Goal: Book appointment/travel/reservation

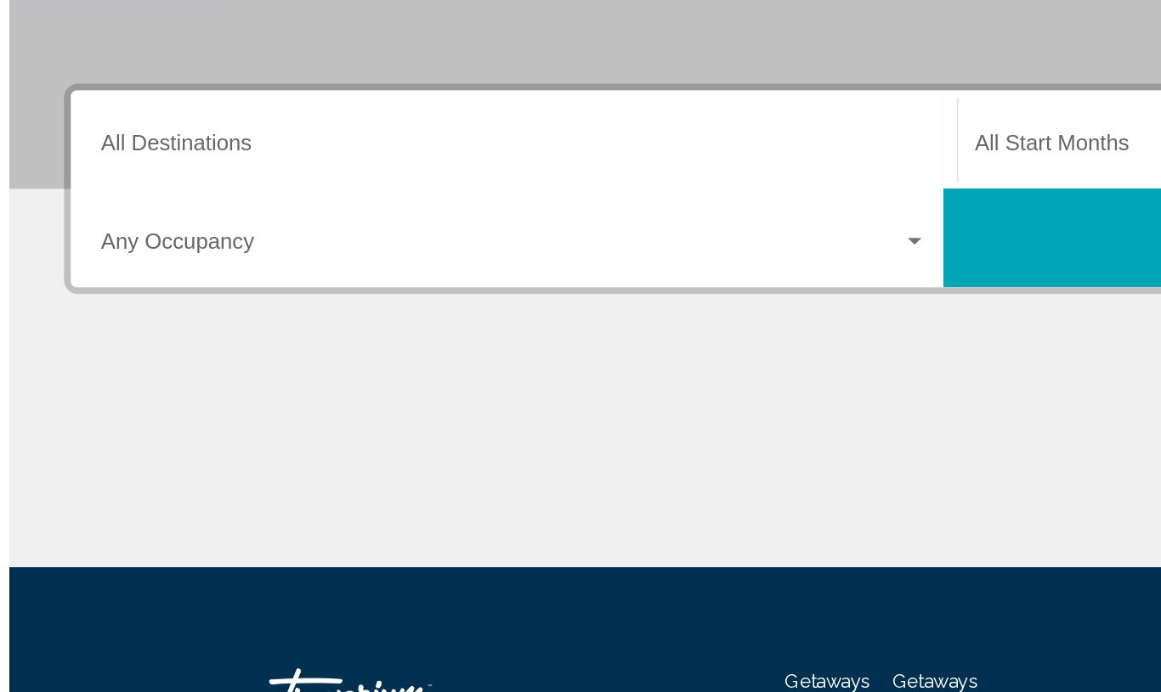
scroll to position [167, 0]
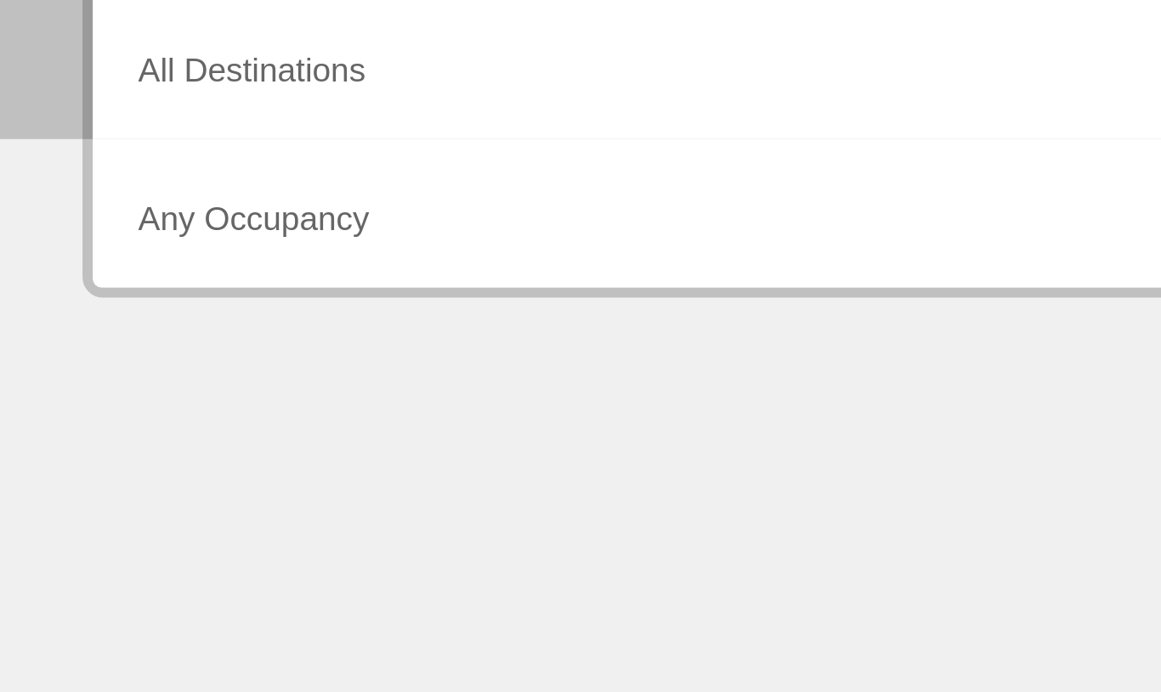
click at [128, 311] on input "Destination All Destinations" at bounding box center [313, 318] width 513 height 15
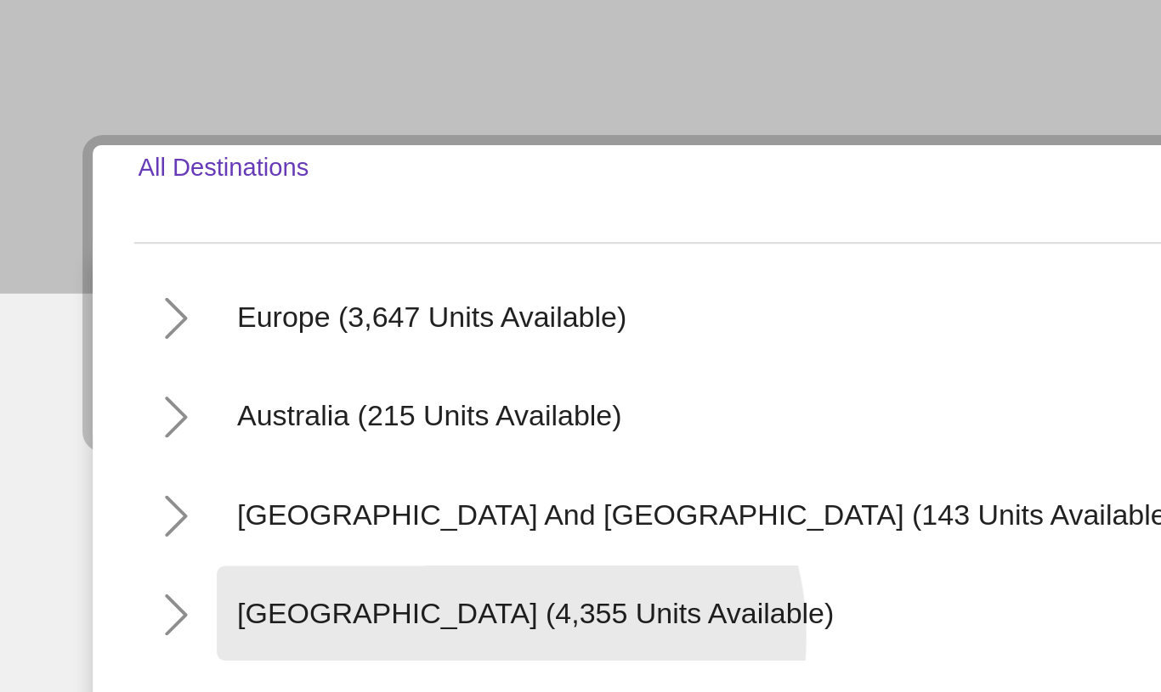
scroll to position [195, 0]
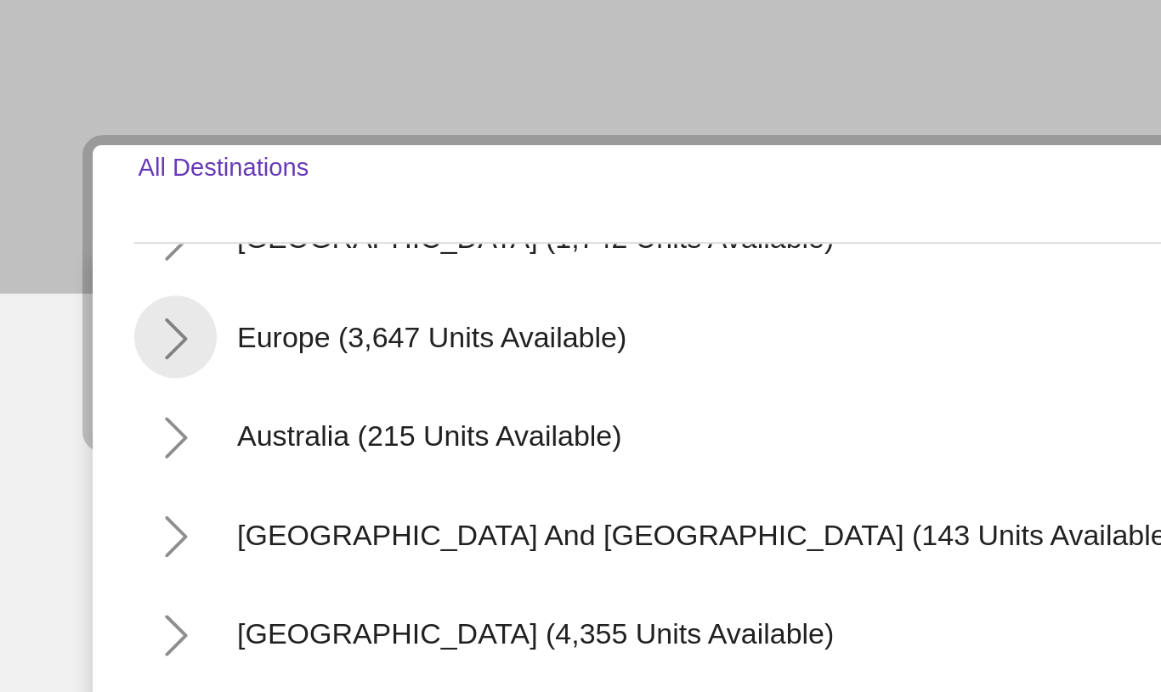
click at [74, 353] on icon "Toggle Europe (3,647 units available)" at bounding box center [72, 361] width 9 height 17
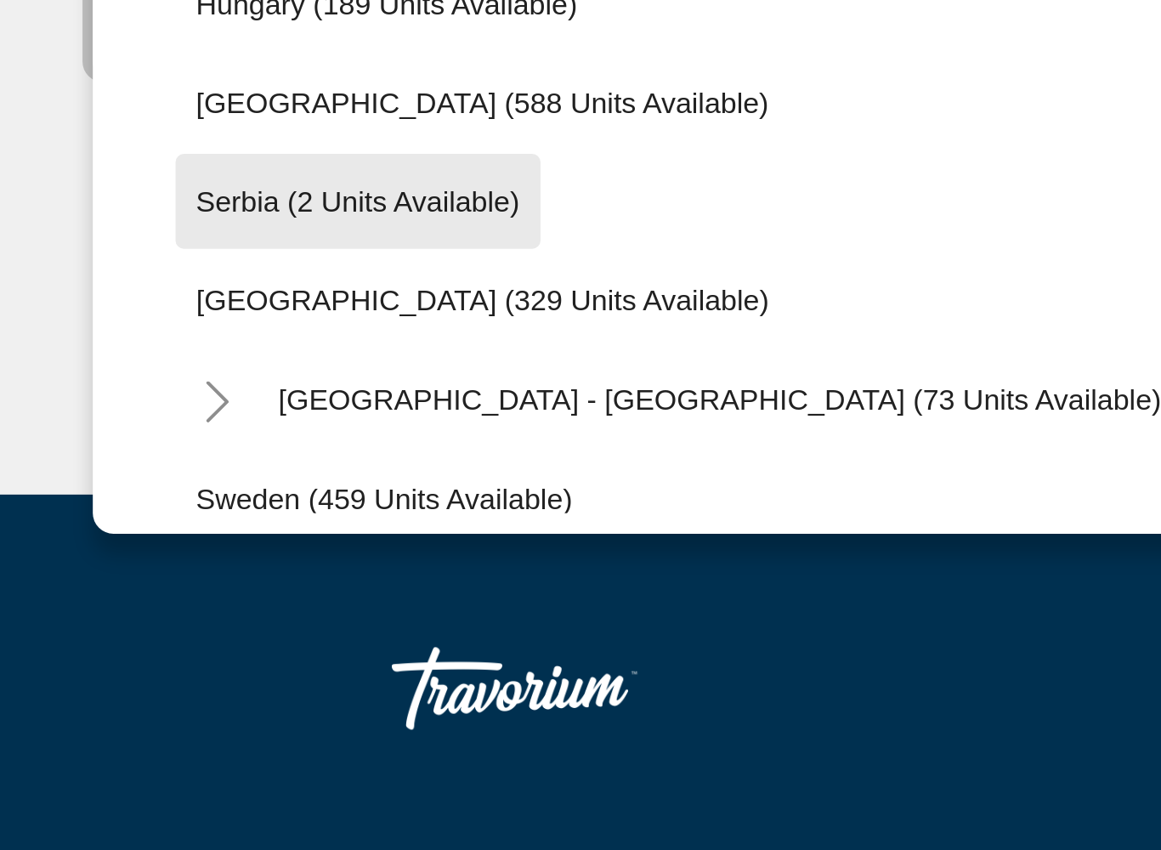
scroll to position [558, 0]
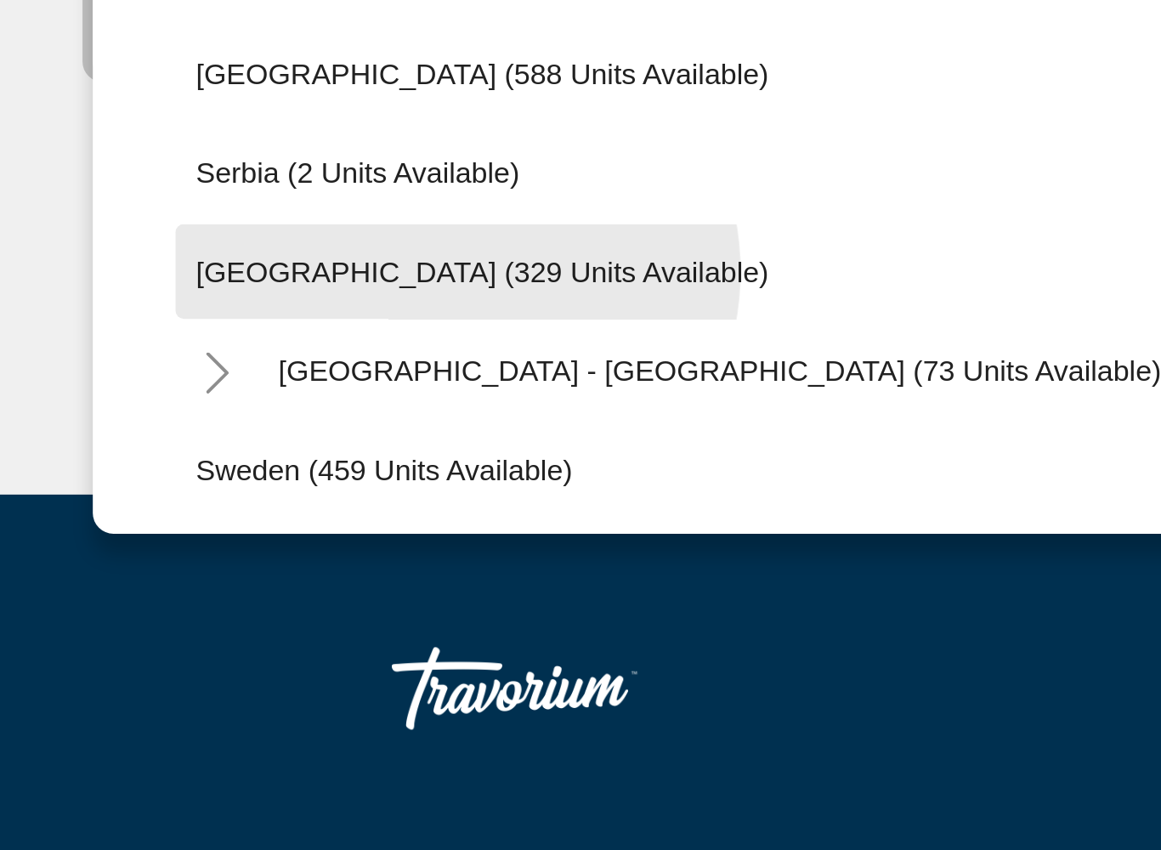
click at [188, 543] on span "[GEOGRAPHIC_DATA] (329 units available)" at bounding box center [199, 550] width 236 height 14
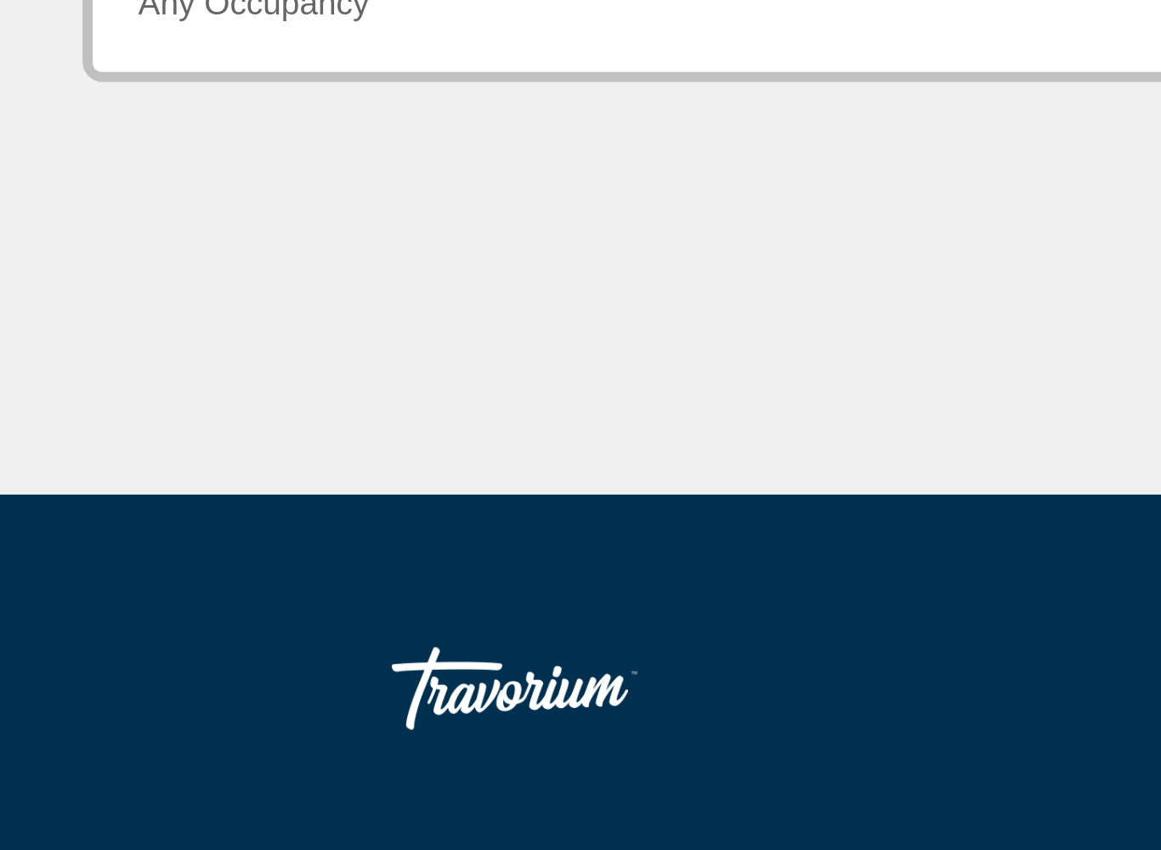
type input "**********"
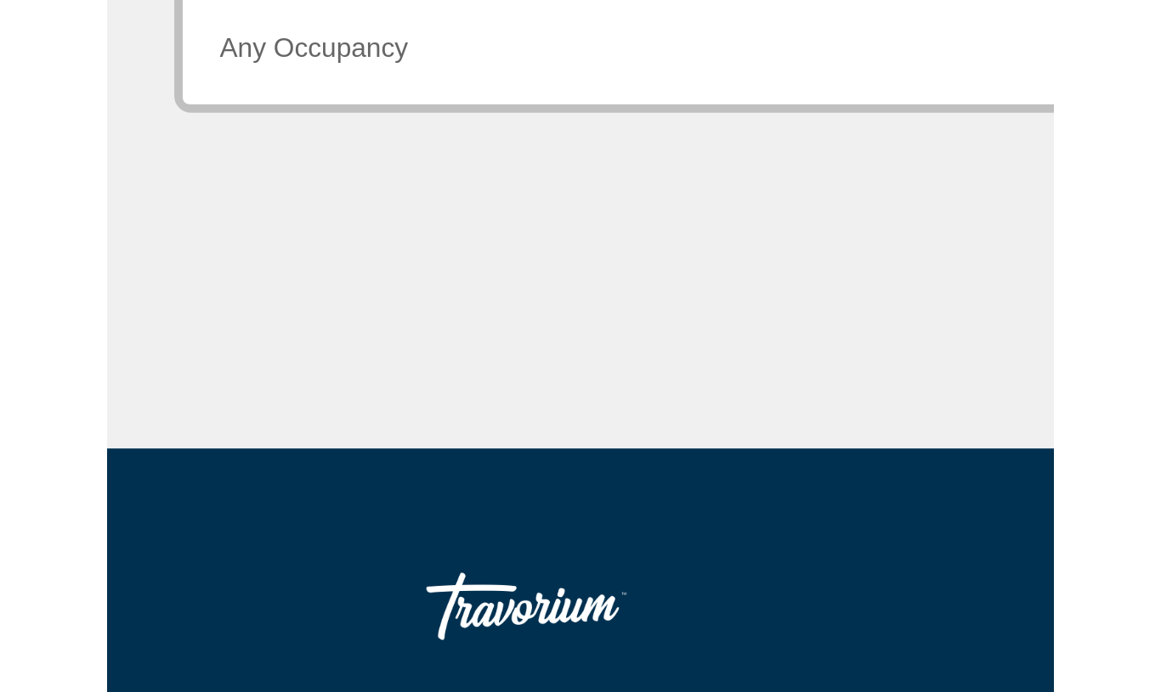
scroll to position [107, 0]
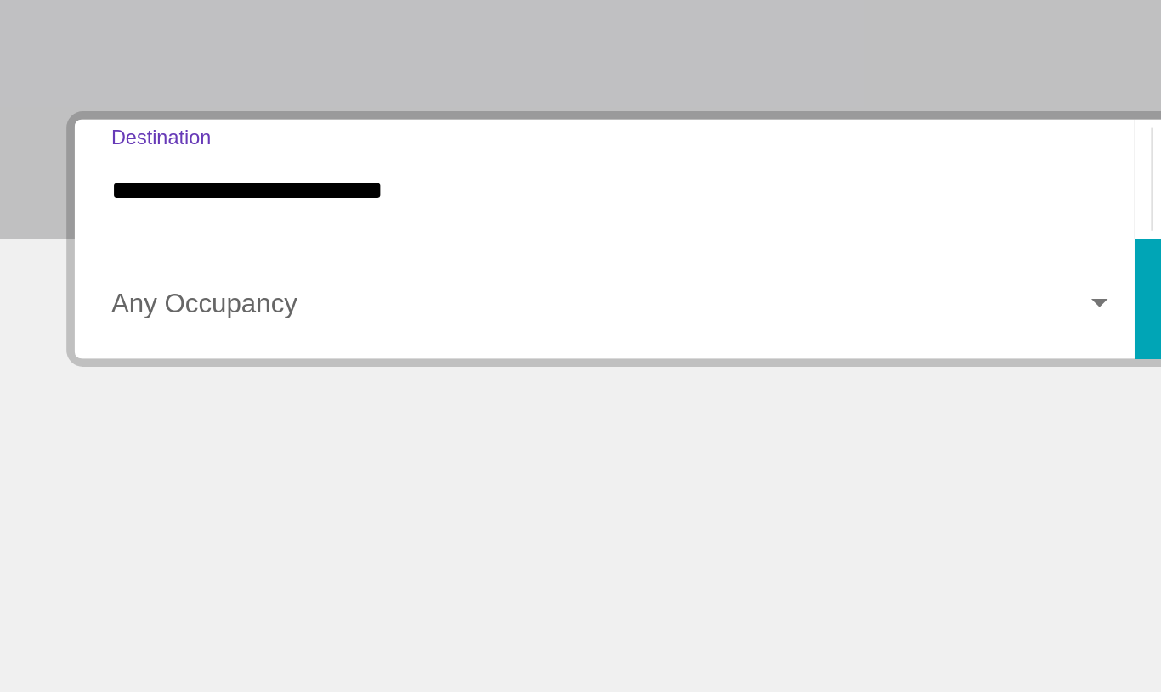
click at [277, 432] on span "Search widget" at bounding box center [306, 439] width 498 height 15
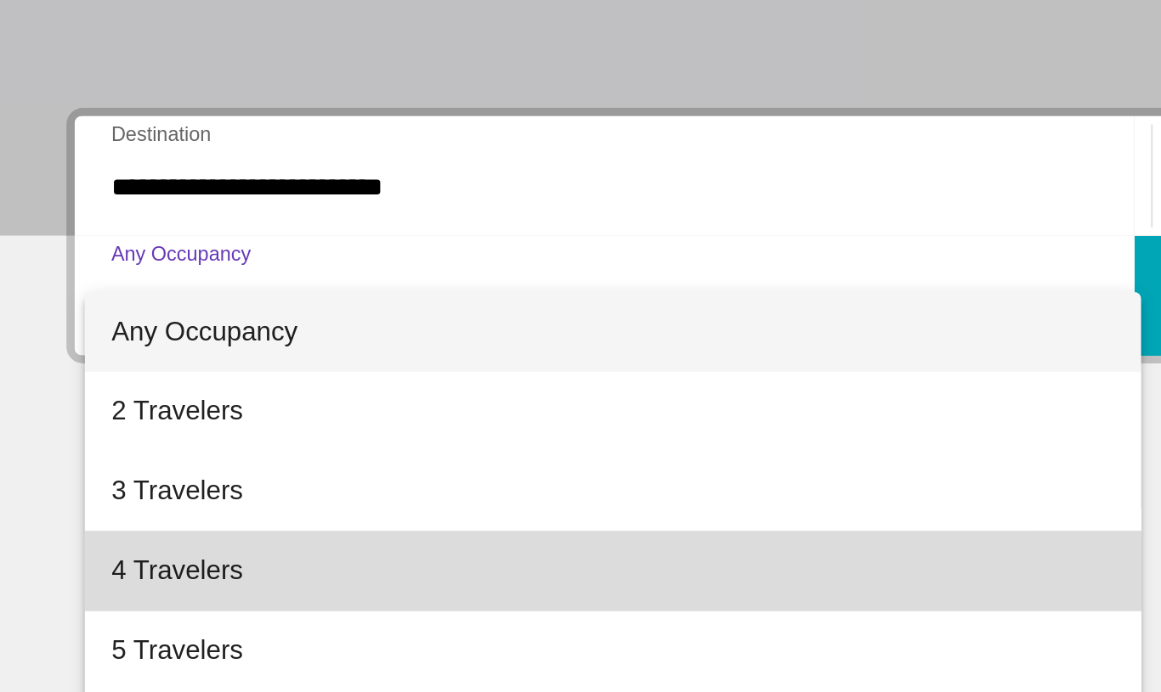
click at [115, 554] on span "4 Travelers" at bounding box center [313, 574] width 513 height 41
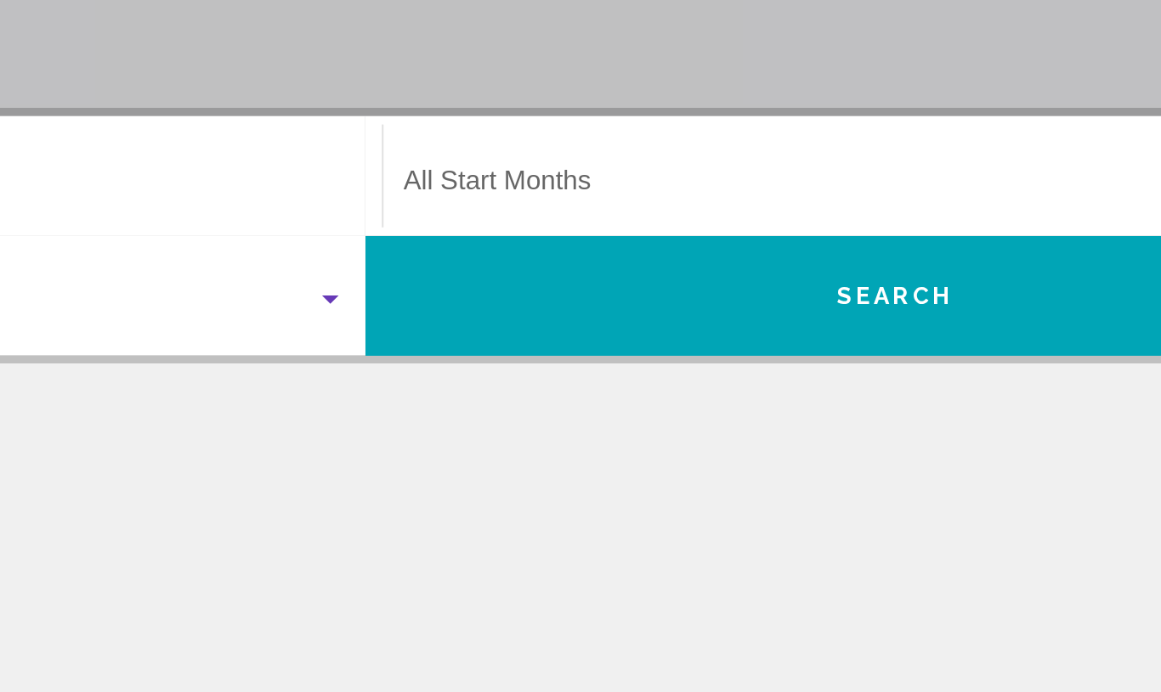
click at [600, 370] on span "Search widget" at bounding box center [848, 377] width 497 height 15
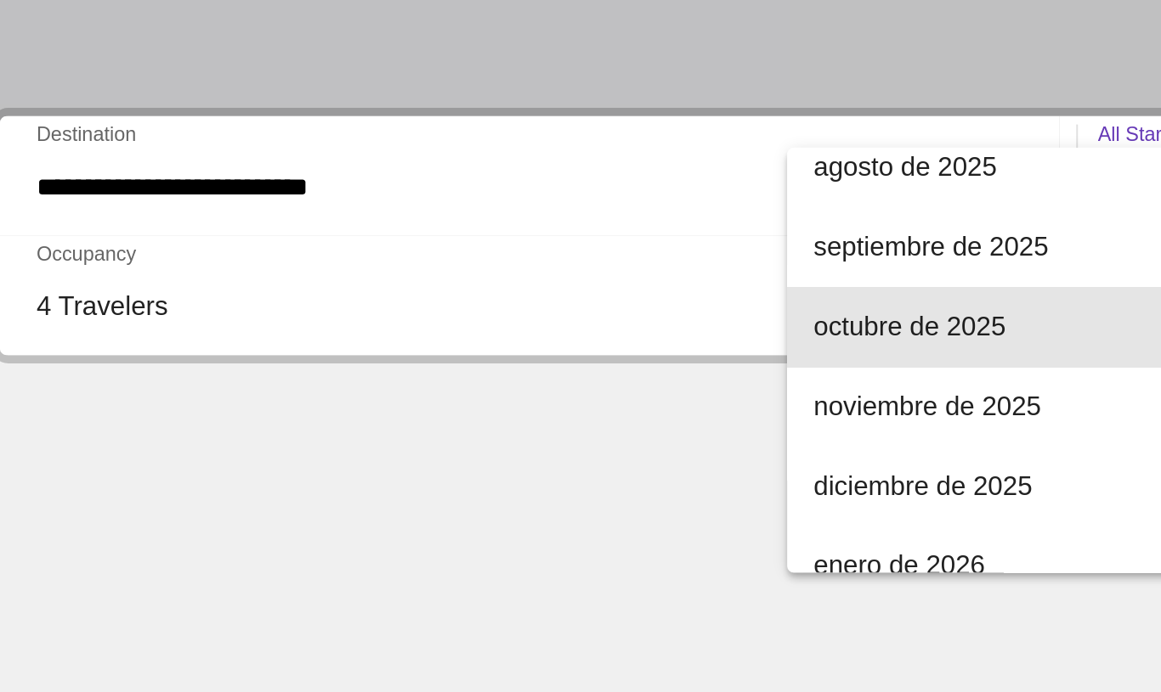
scroll to position [58, 0]
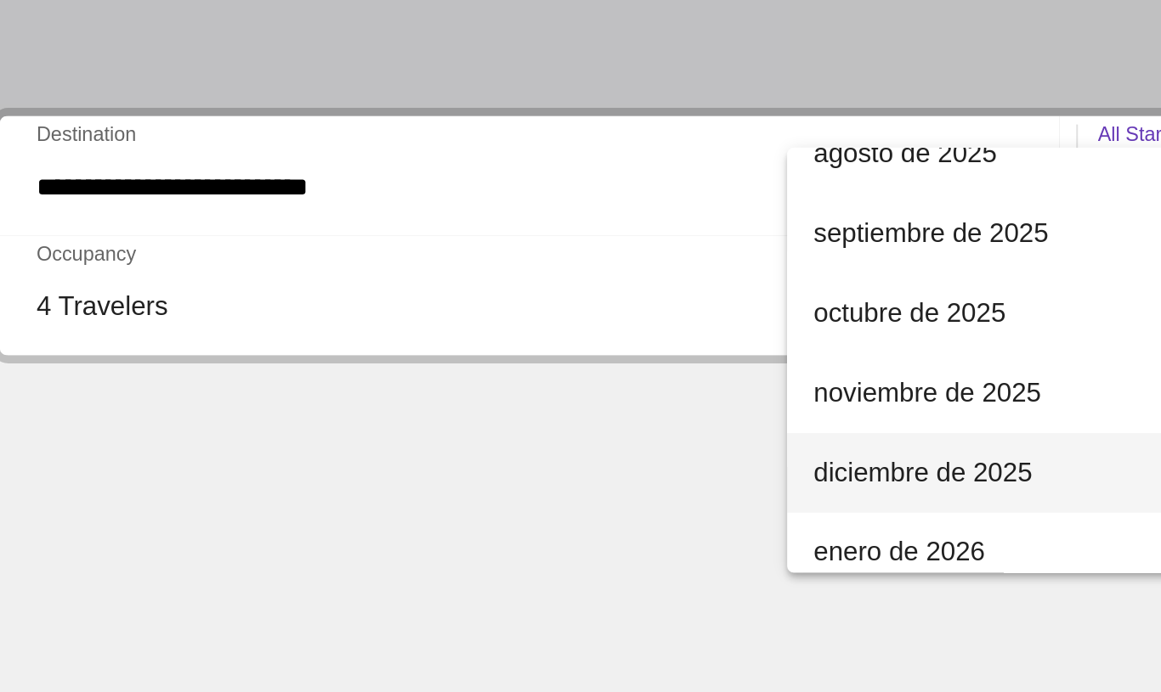
click at [489, 504] on span "diciembre de 2025" at bounding box center [711, 524] width 512 height 41
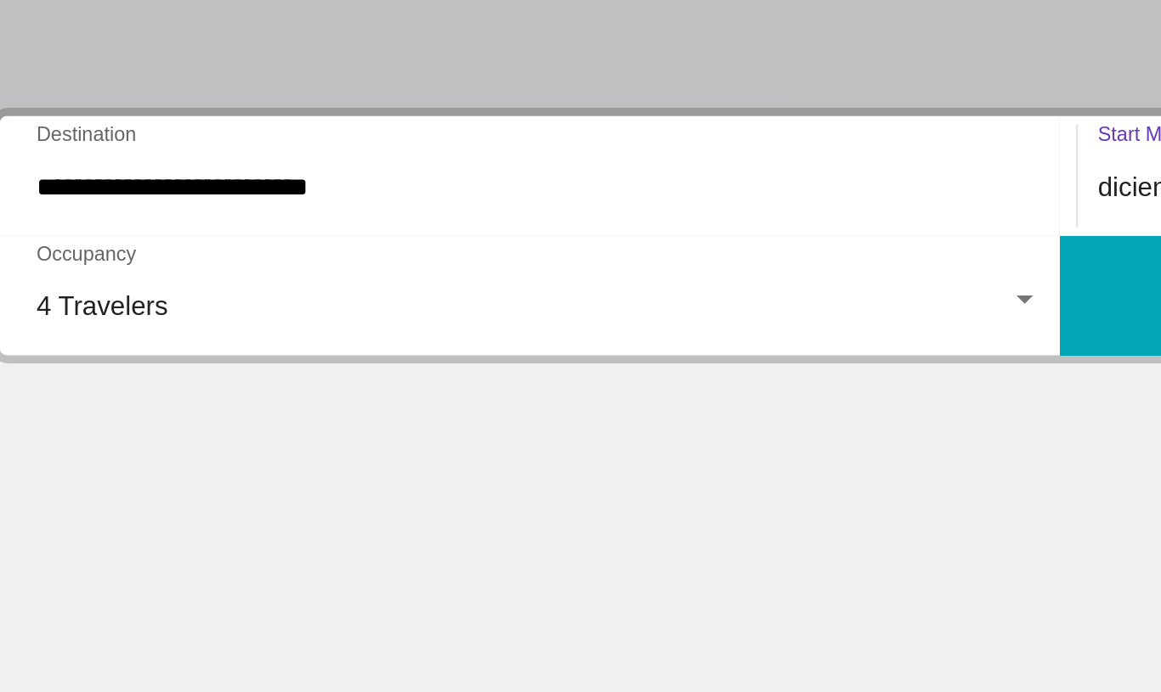
click at [580, 403] on button "Search" at bounding box center [851, 433] width 542 height 61
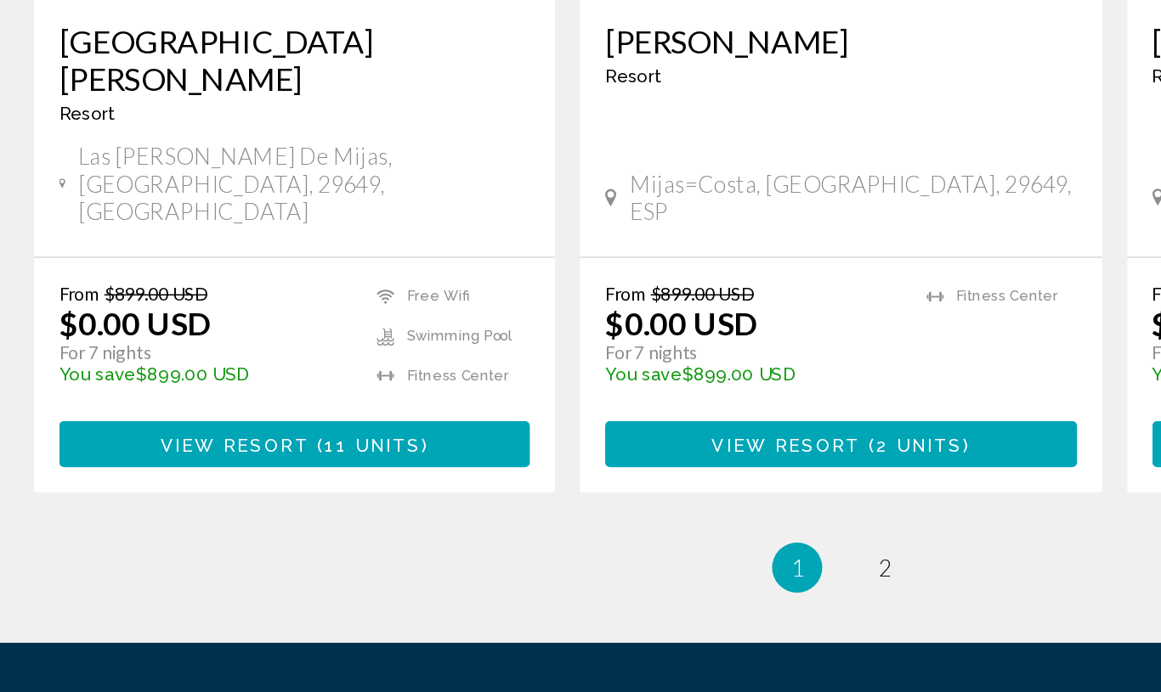
scroll to position [2758, 0]
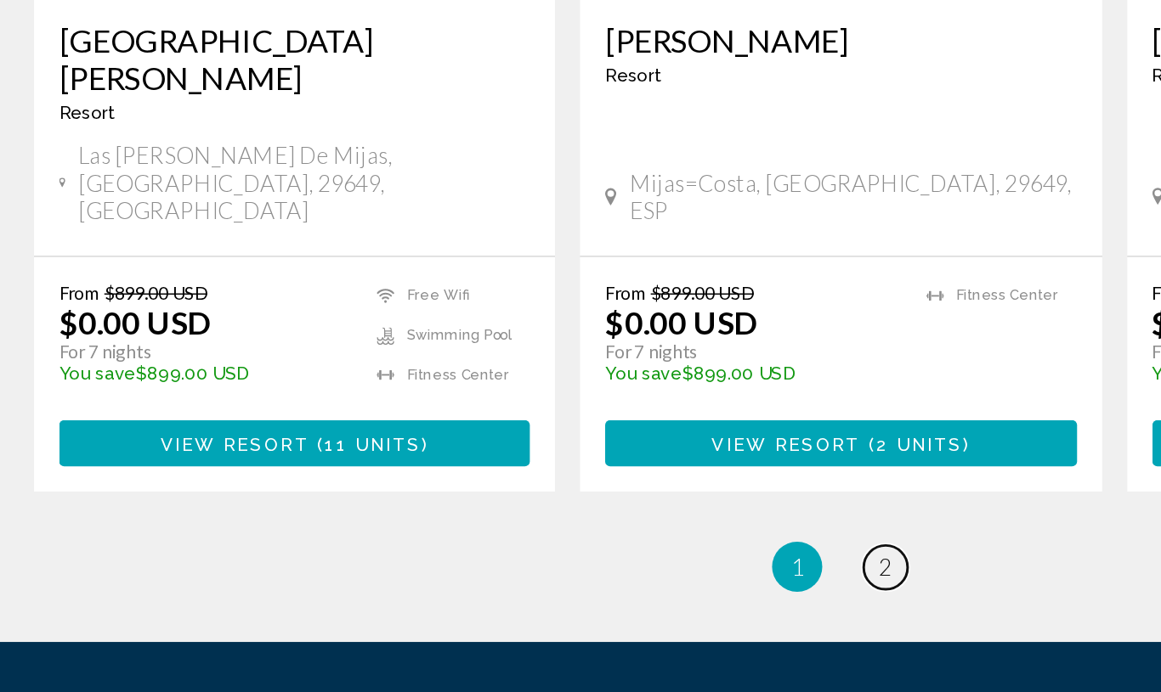
click at [606, 561] on span "2" at bounding box center [610, 570] width 8 height 19
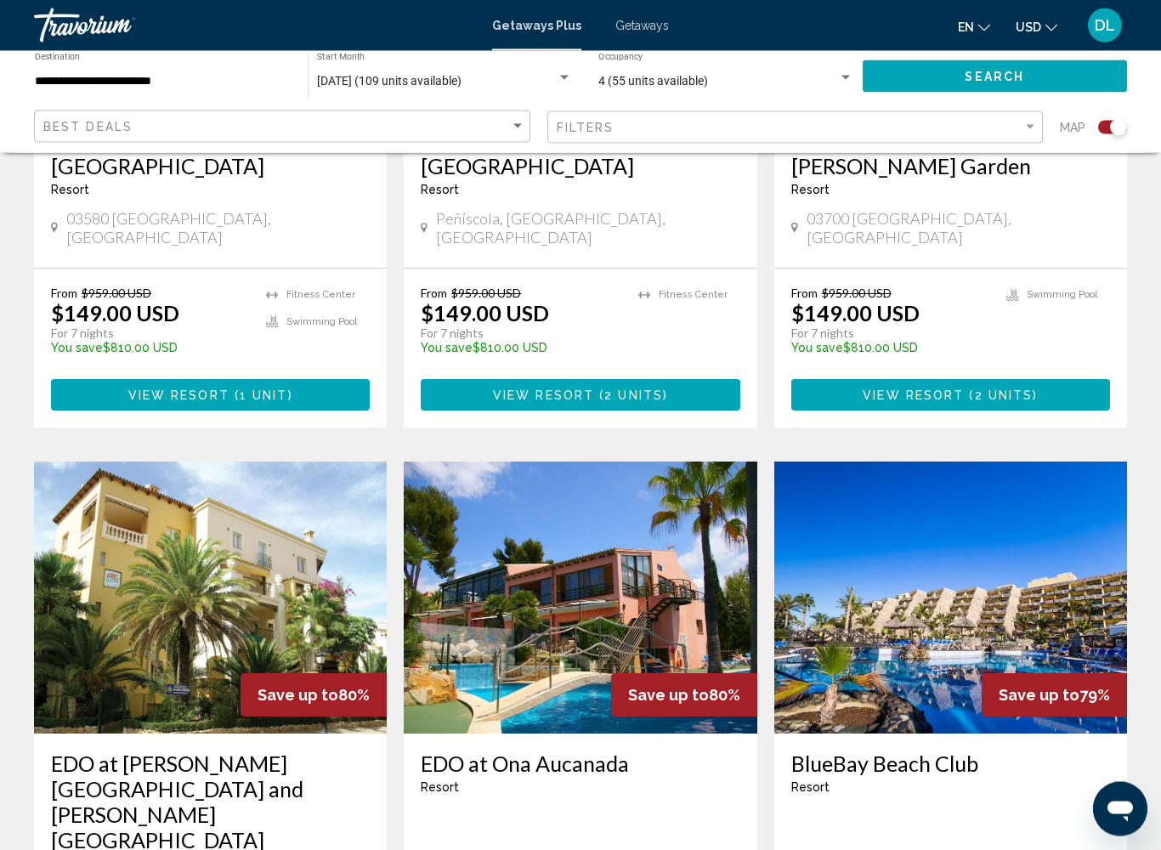
scroll to position [936, 0]
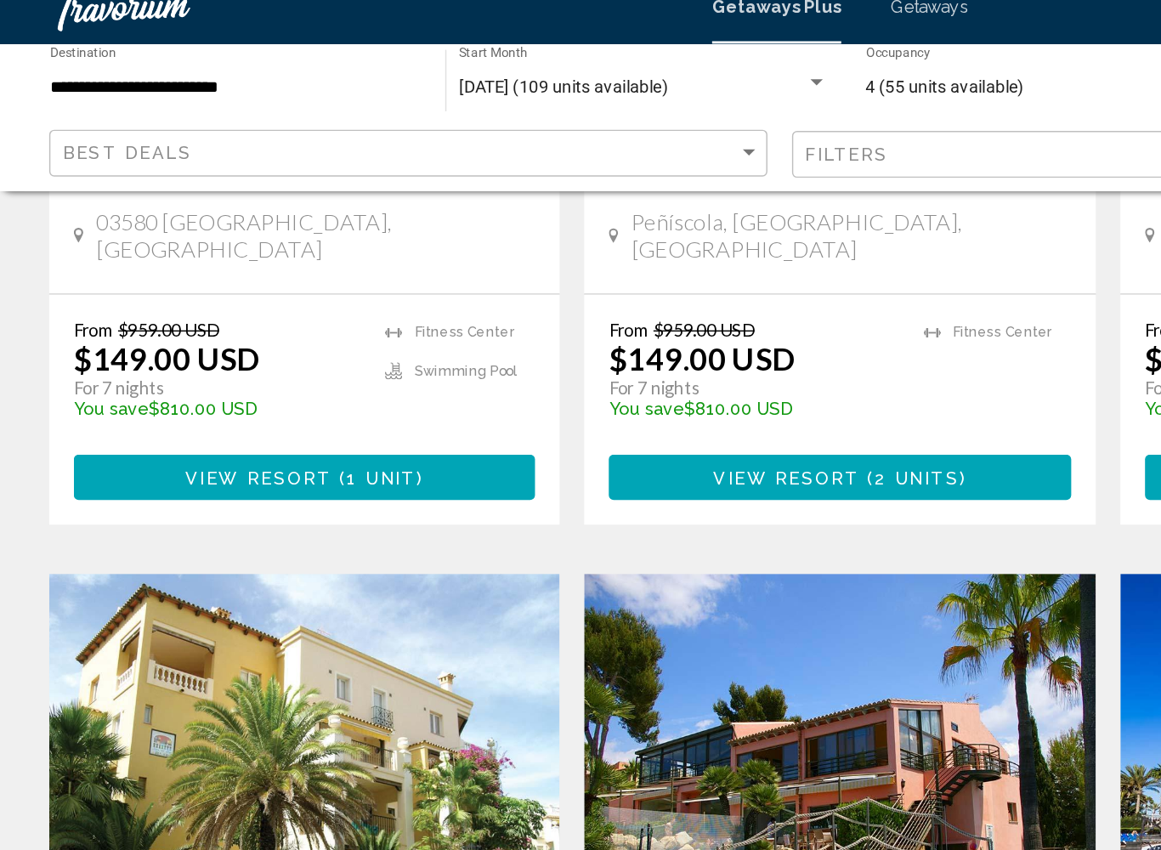
click at [310, 335] on button "View Resort ( 1 unit )" at bounding box center [210, 350] width 319 height 31
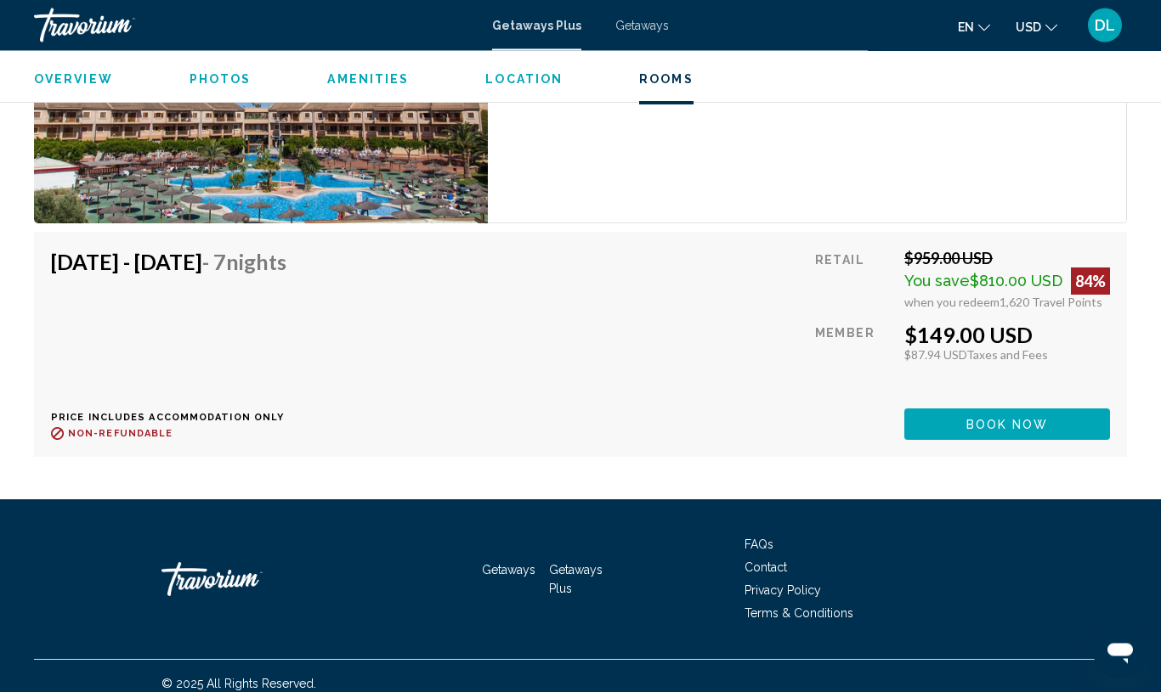
scroll to position [3329, 0]
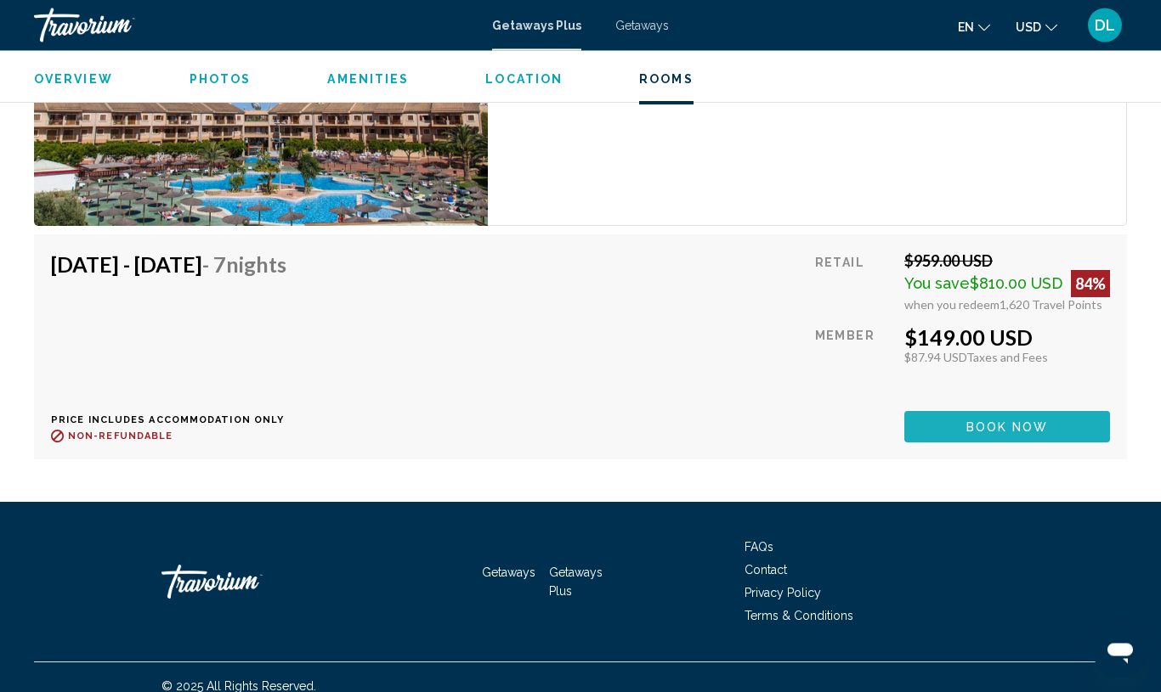
click at [976, 434] on span "Book now" at bounding box center [1007, 428] width 82 height 14
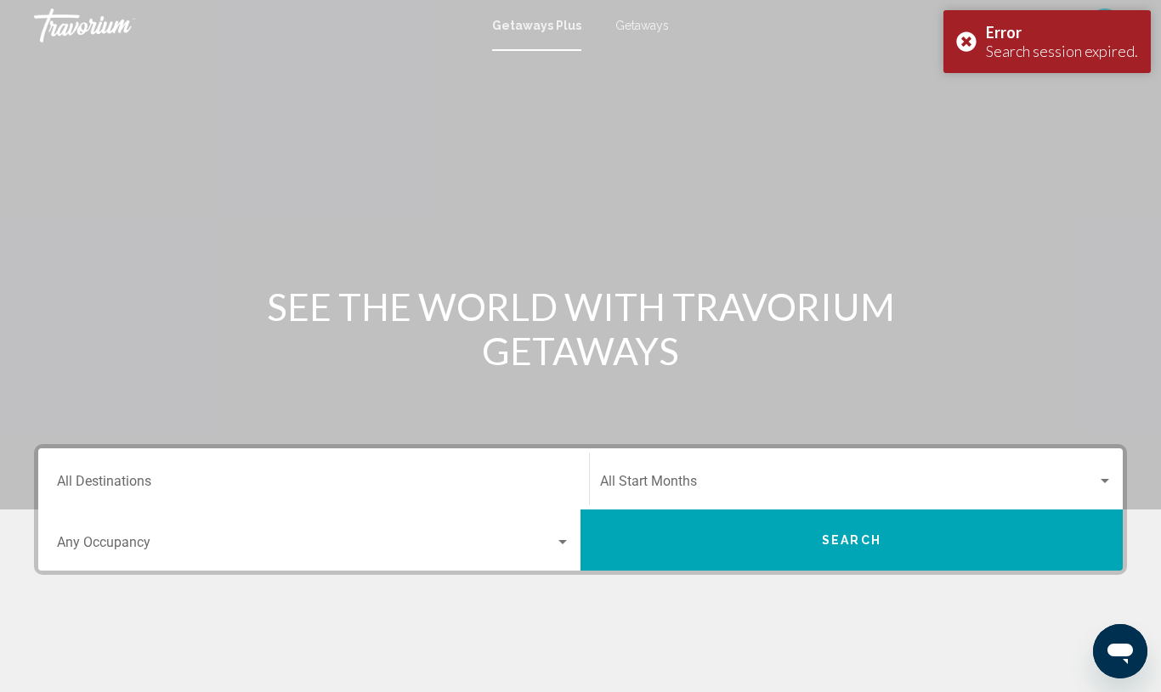
click at [646, 26] on span "Getaways" at bounding box center [642, 26] width 54 height 14
click at [329, 487] on input "Destination All Destinations" at bounding box center [313, 485] width 513 height 15
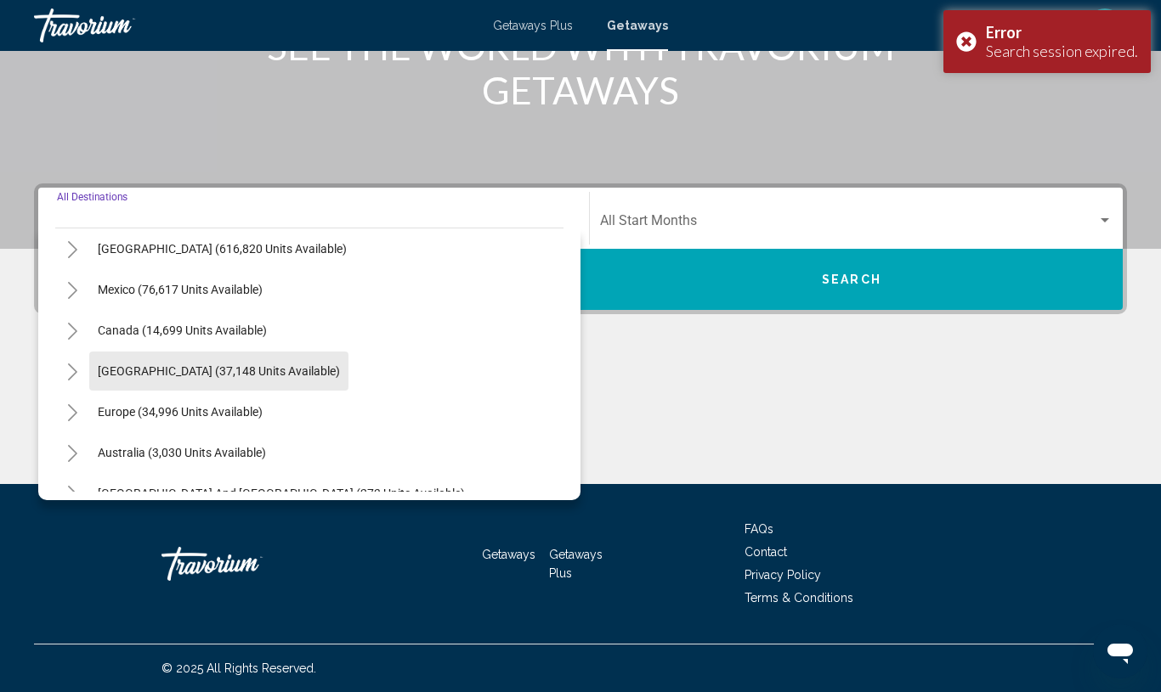
scroll to position [124, 0]
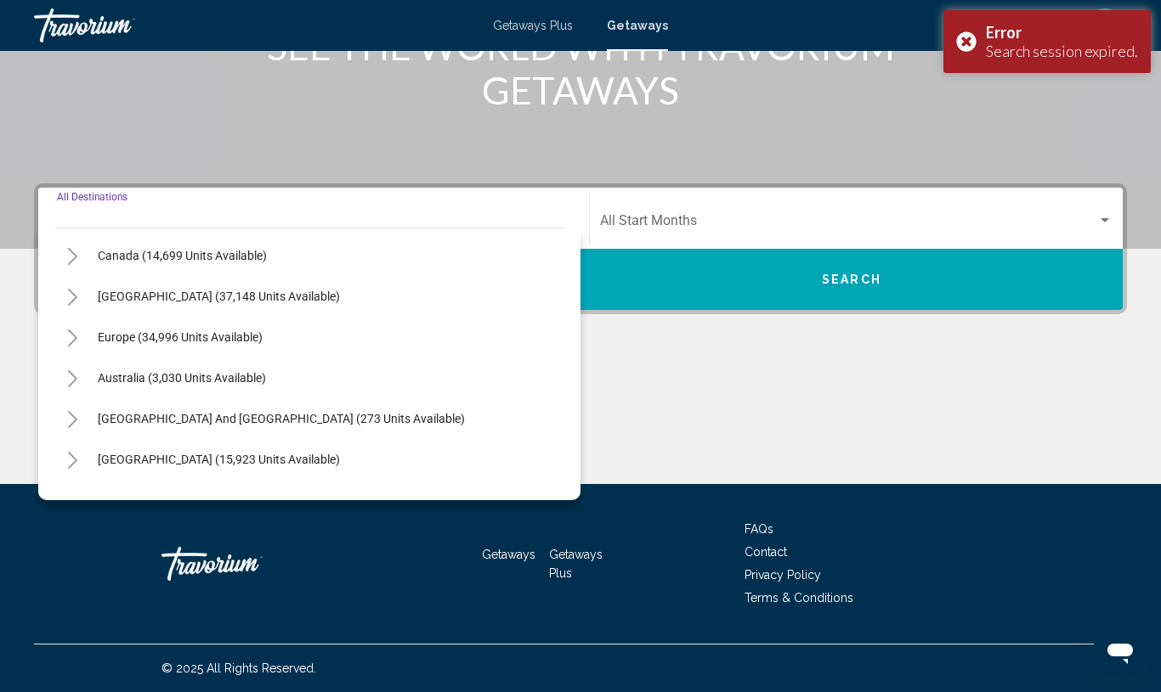
click at [79, 348] on button "Toggle Europe (34,996 units available)" at bounding box center [72, 337] width 34 height 34
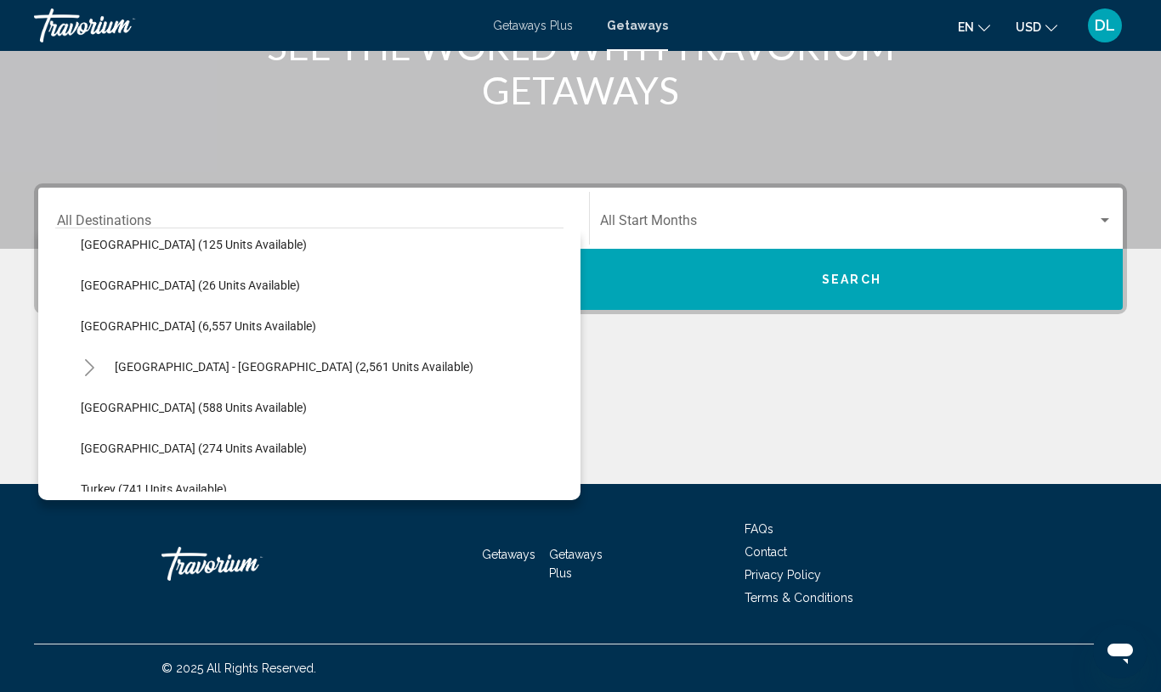
scroll to position [820, 0]
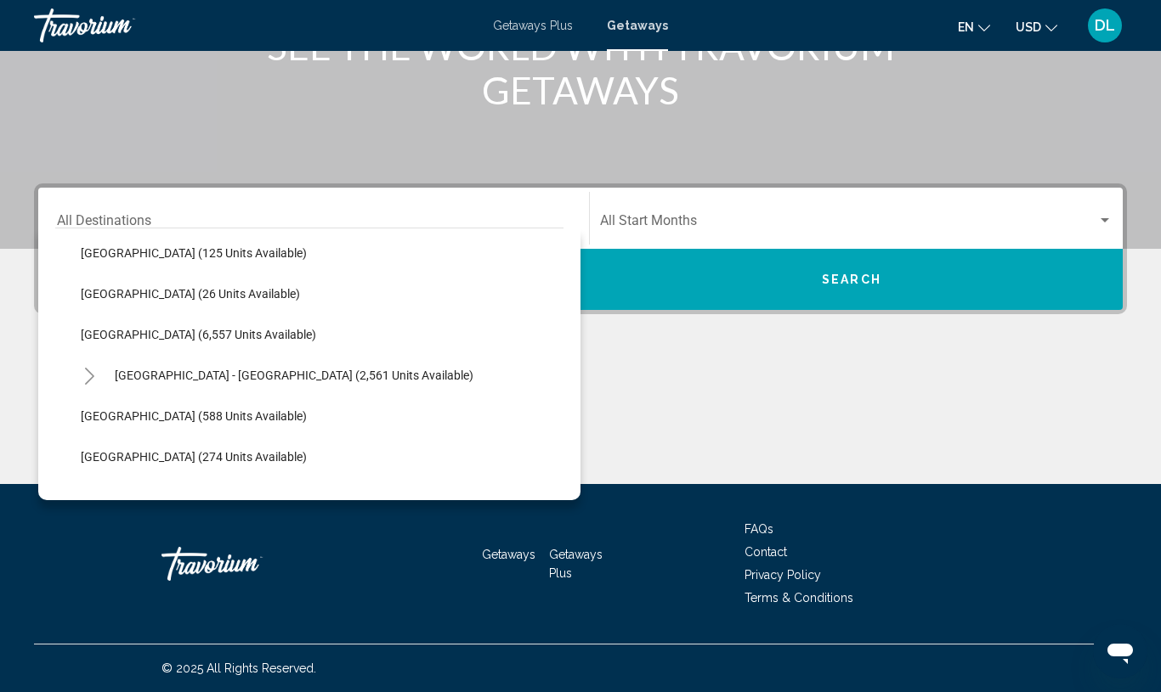
click at [206, 328] on span "[GEOGRAPHIC_DATA] (6,557 units available)" at bounding box center [198, 335] width 235 height 14
type input "**********"
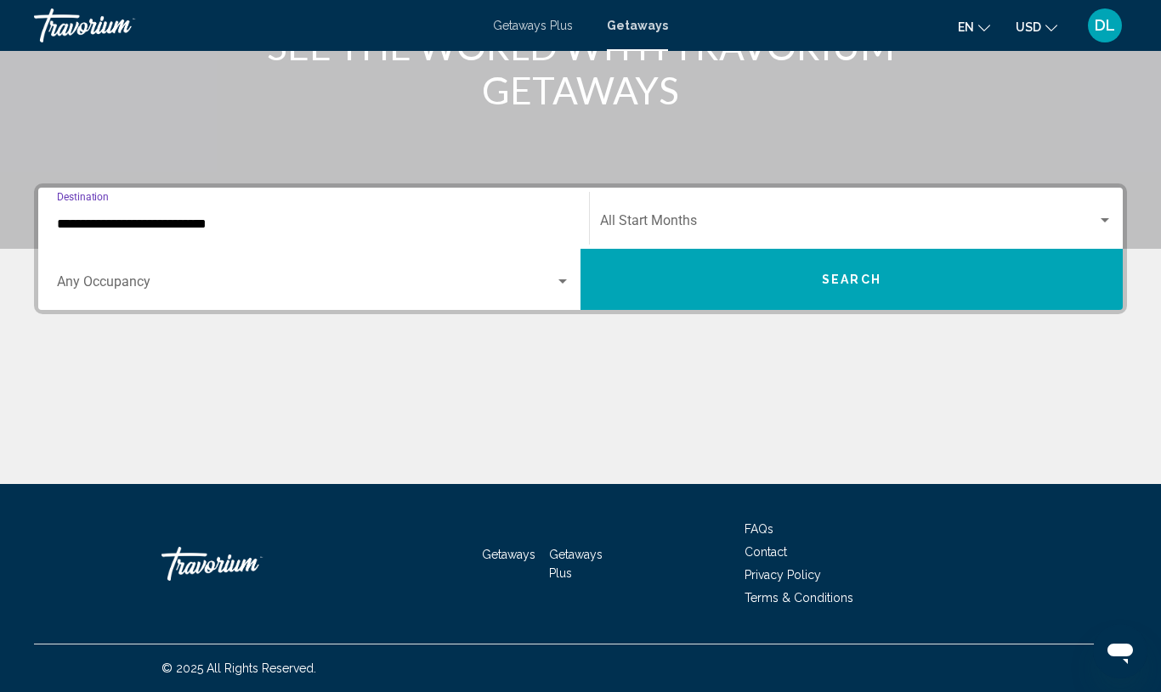
click at [331, 271] on div "Occupancy Any Occupancy" at bounding box center [313, 280] width 513 height 54
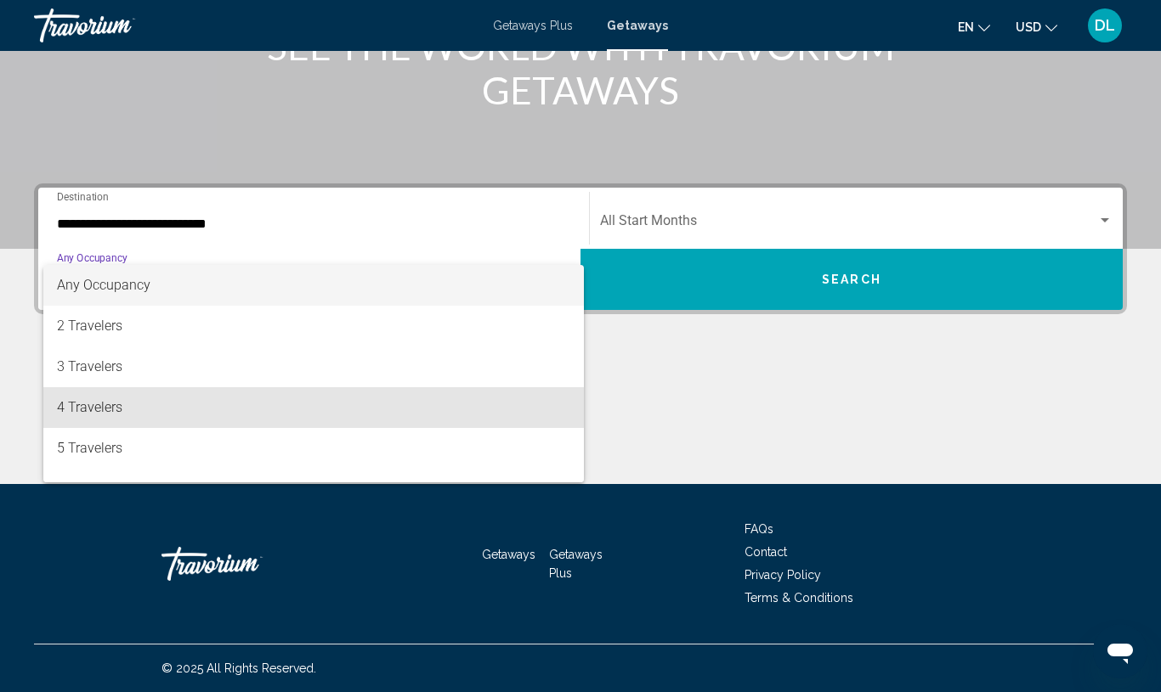
click at [289, 400] on span "4 Travelers" at bounding box center [313, 407] width 513 height 41
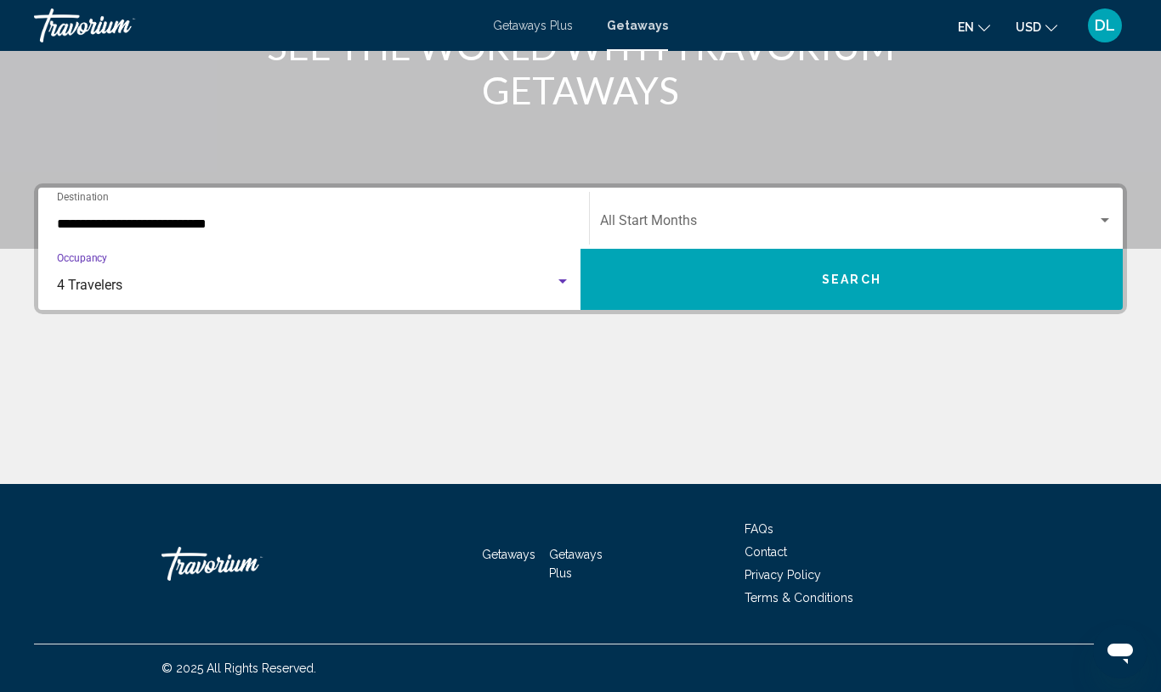
click at [763, 225] on span "Search widget" at bounding box center [848, 224] width 497 height 15
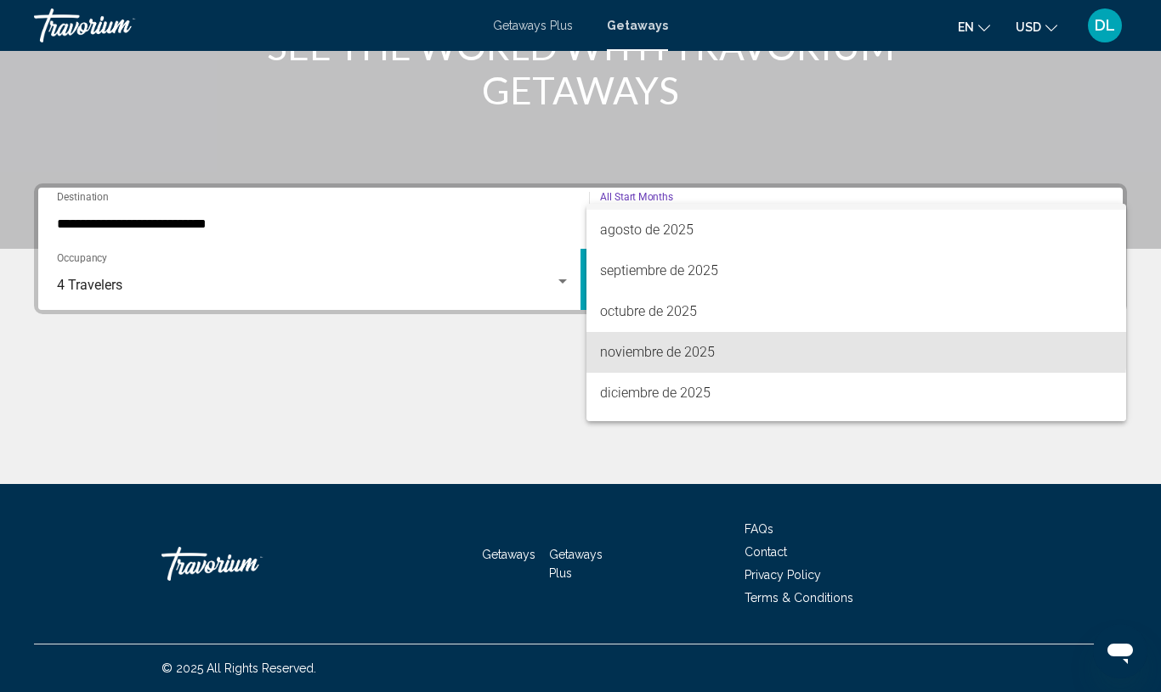
scroll to position [85, 0]
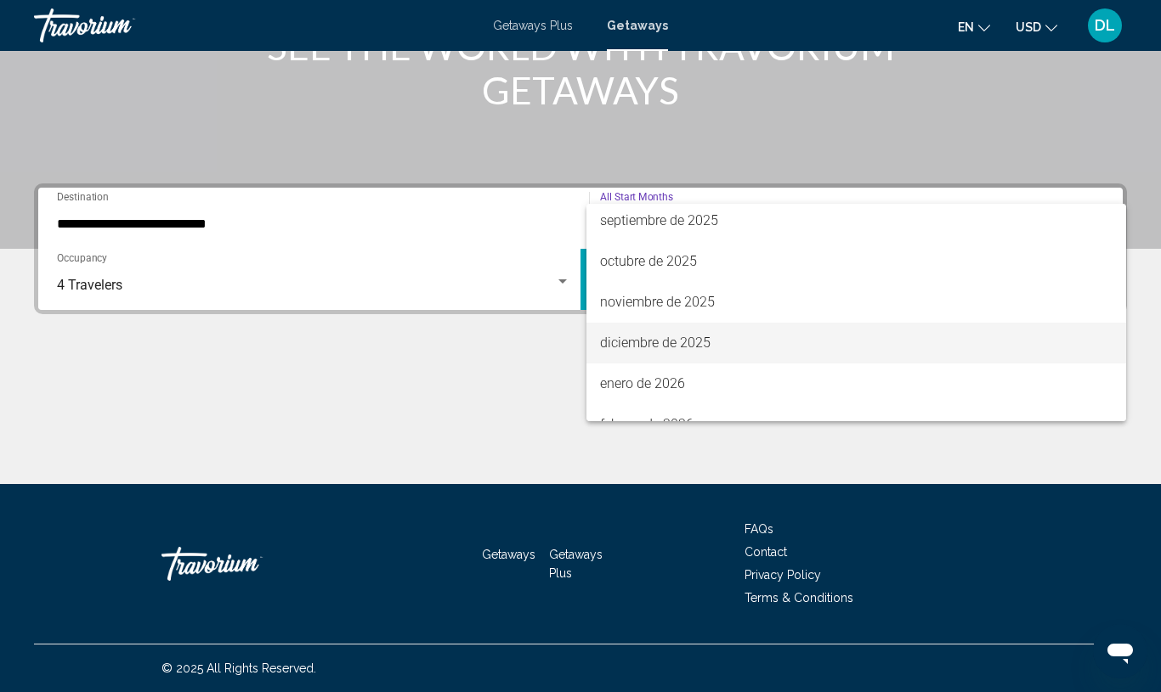
click at [751, 355] on span "diciembre de 2025" at bounding box center [856, 343] width 512 height 41
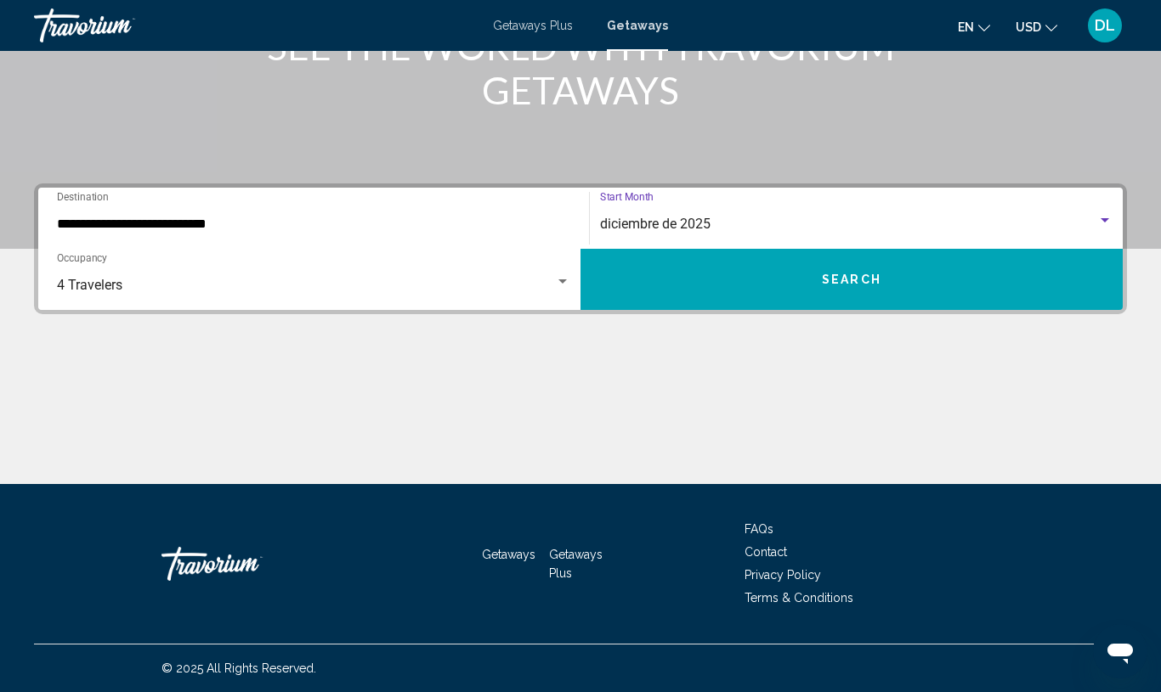
click at [906, 280] on button "Search" at bounding box center [851, 279] width 542 height 61
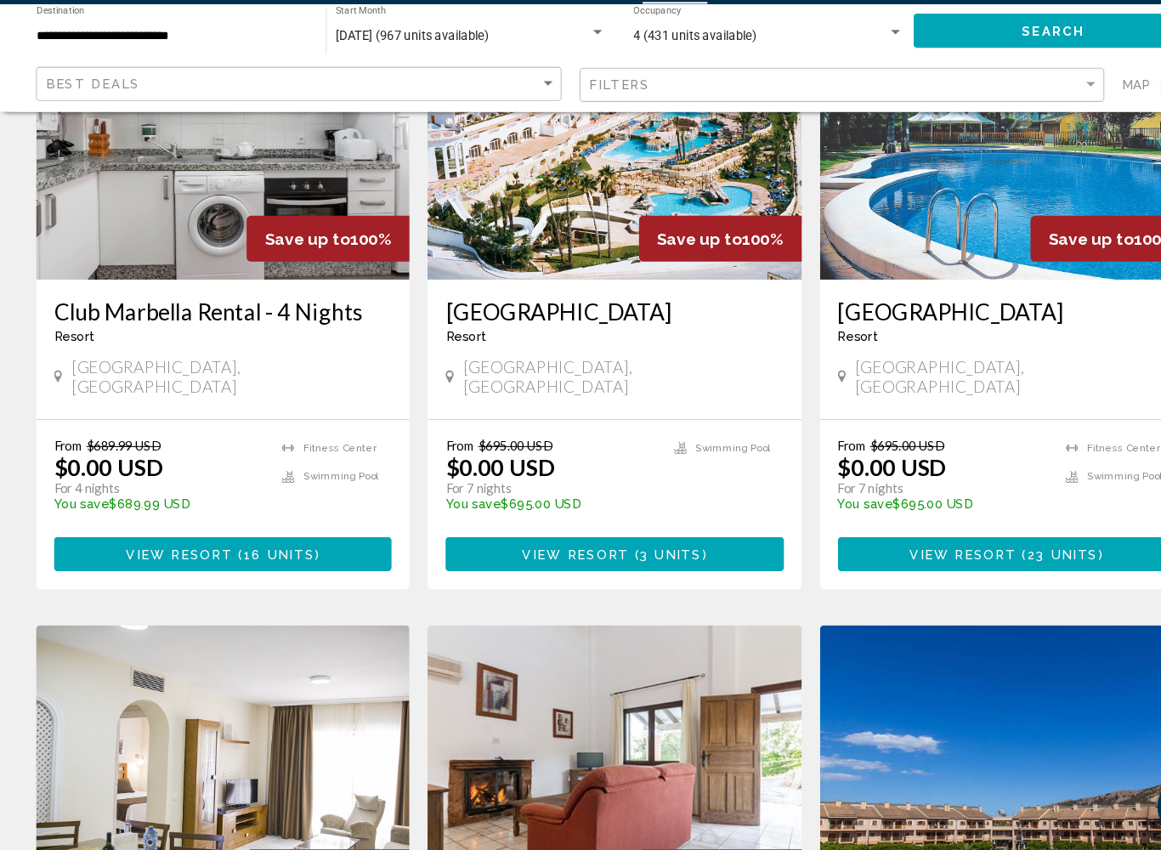
scroll to position [816, 0]
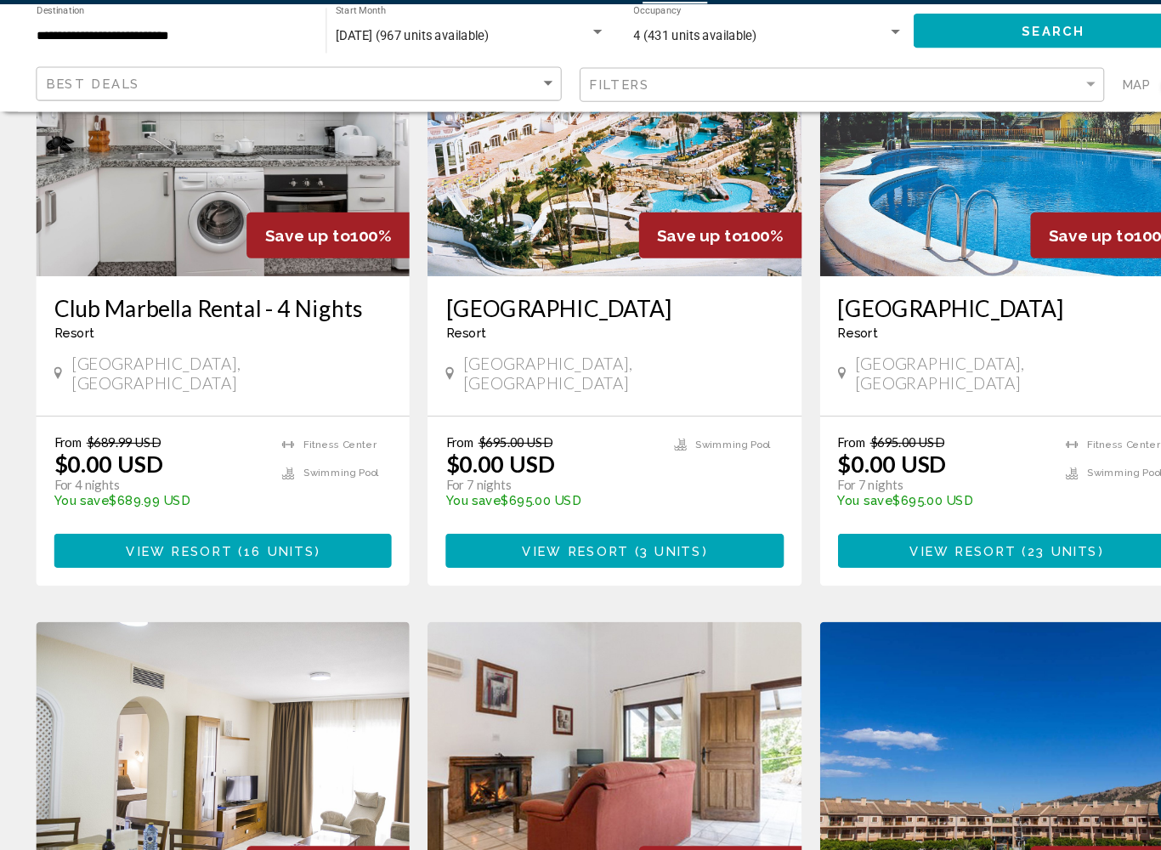
click at [696, 551] on button "View Resort ( 3 units )" at bounding box center [580, 566] width 319 height 31
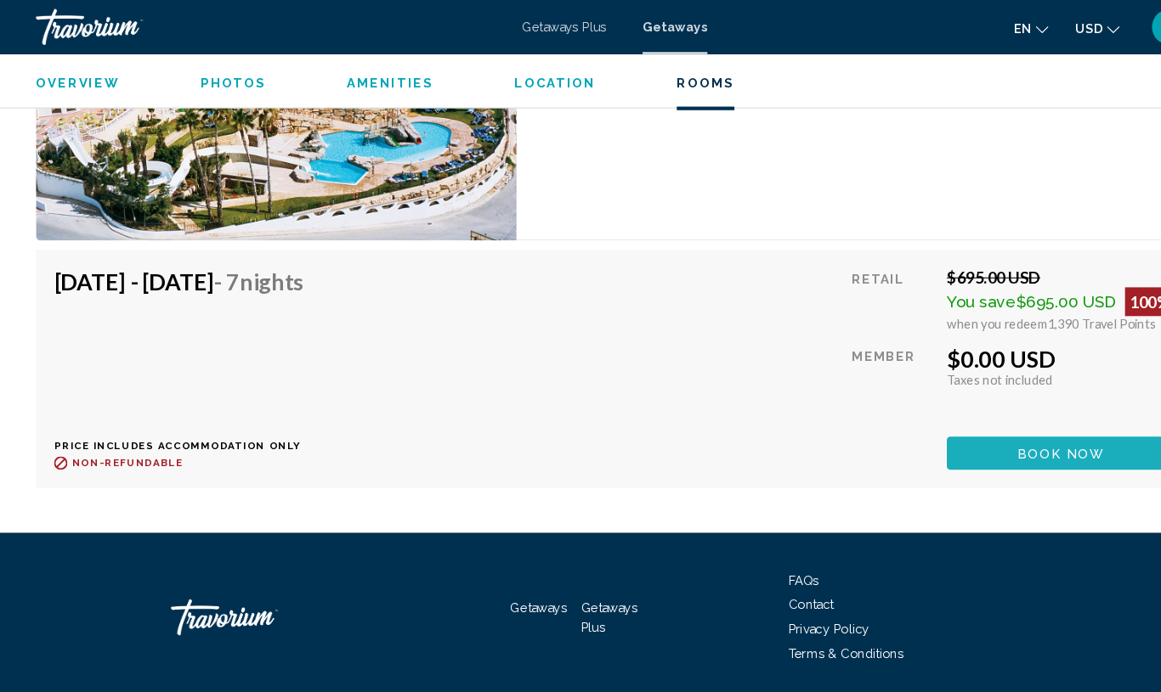
scroll to position [3383, 0]
click at [986, 439] on button "Book now" at bounding box center [1002, 428] width 216 height 31
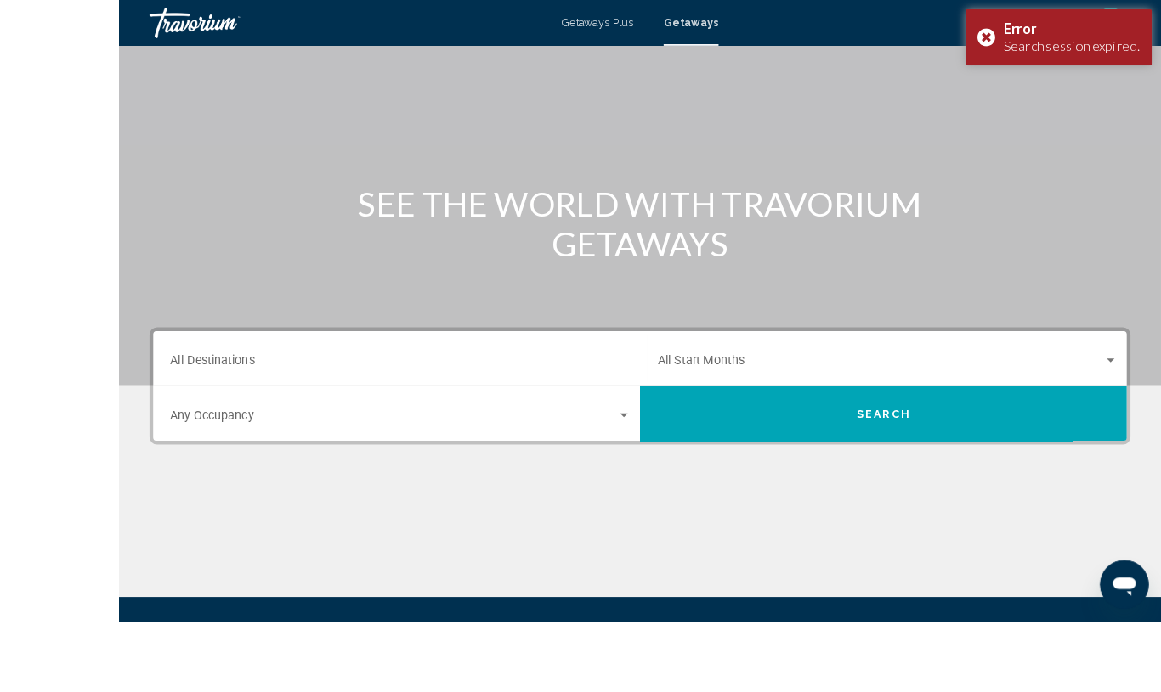
scroll to position [161, 0]
